Goal: Find specific page/section: Find specific page/section

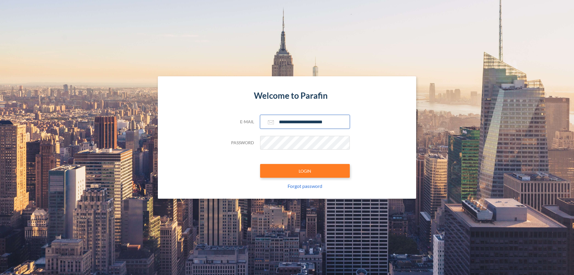
type input "**********"
click at [305, 171] on button "LOGIN" at bounding box center [305, 171] width 90 height 14
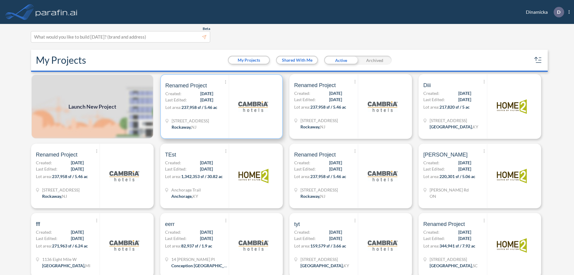
scroll to position [1, 0]
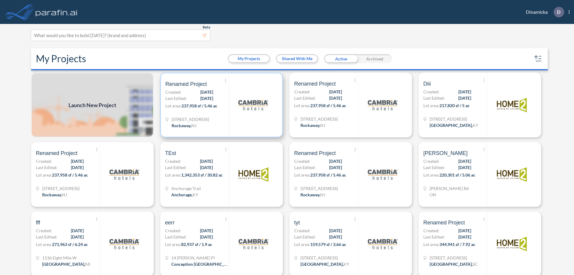
click at [220, 105] on p "Lot area: 237,958 sf / 5.46 ac" at bounding box center [196, 107] width 63 height 9
